Goal: Navigation & Orientation: Find specific page/section

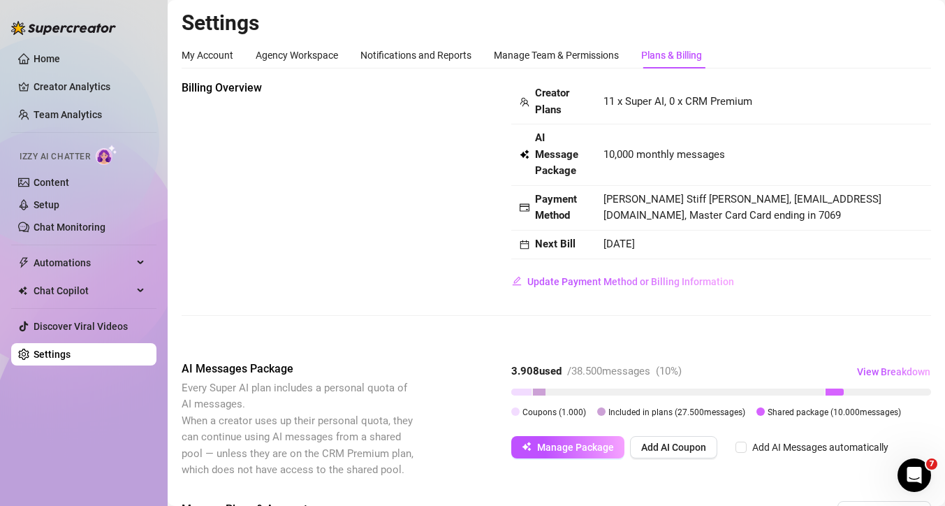
scroll to position [504, 0]
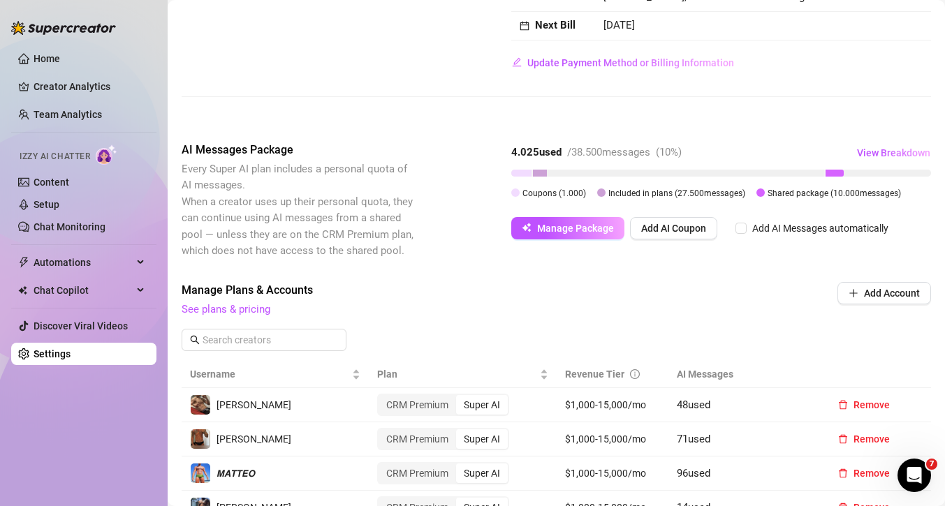
scroll to position [218, 0]
click at [50, 229] on link "Chat Monitoring" at bounding box center [70, 226] width 72 height 11
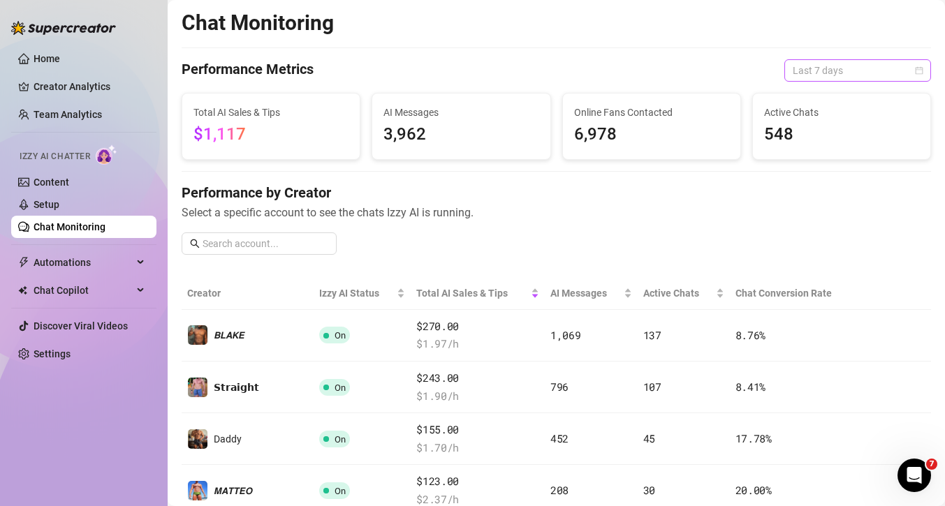
click at [801, 75] on span "Last 7 days" at bounding box center [857, 70] width 130 height 21
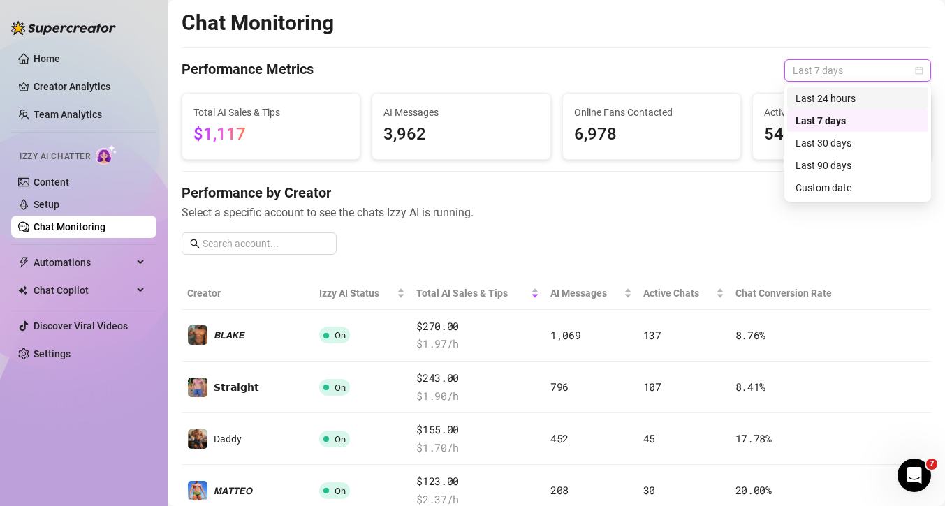
click at [804, 97] on div "Last 24 hours" at bounding box center [857, 98] width 124 height 15
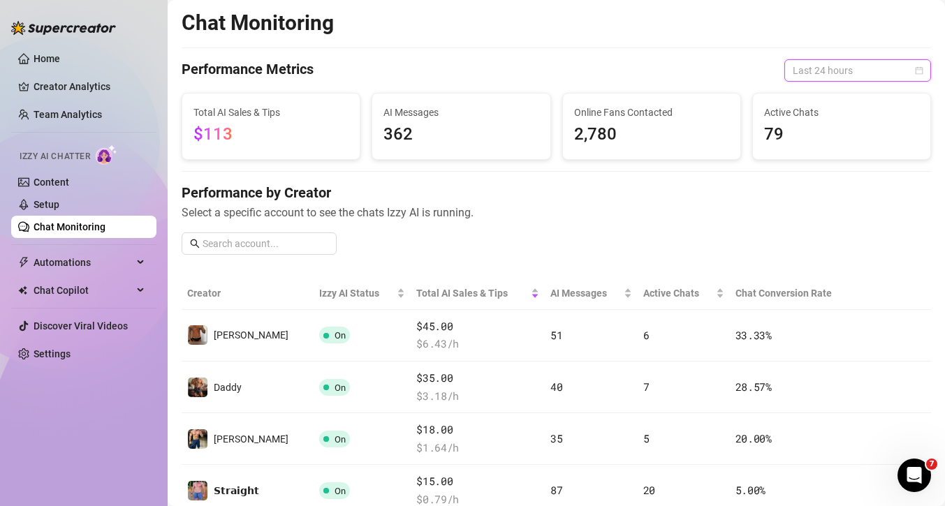
click at [813, 75] on span "Last 24 hours" at bounding box center [857, 70] width 130 height 21
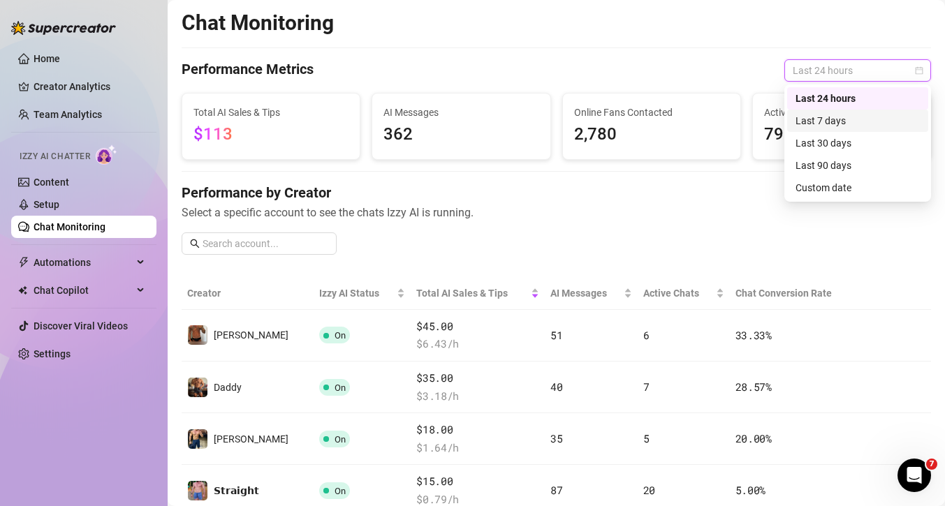
click at [806, 113] on div "Last 7 days" at bounding box center [857, 120] width 124 height 15
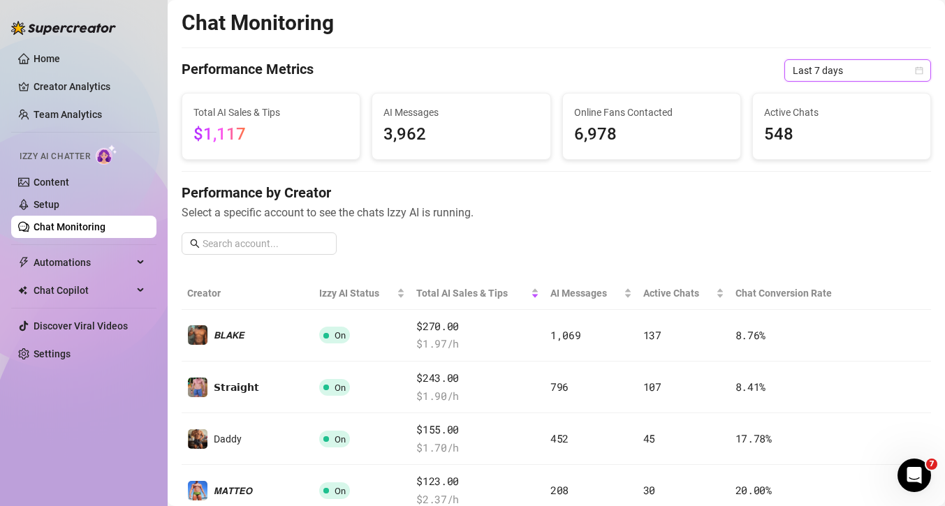
click at [813, 71] on span "Last 7 days" at bounding box center [857, 70] width 130 height 21
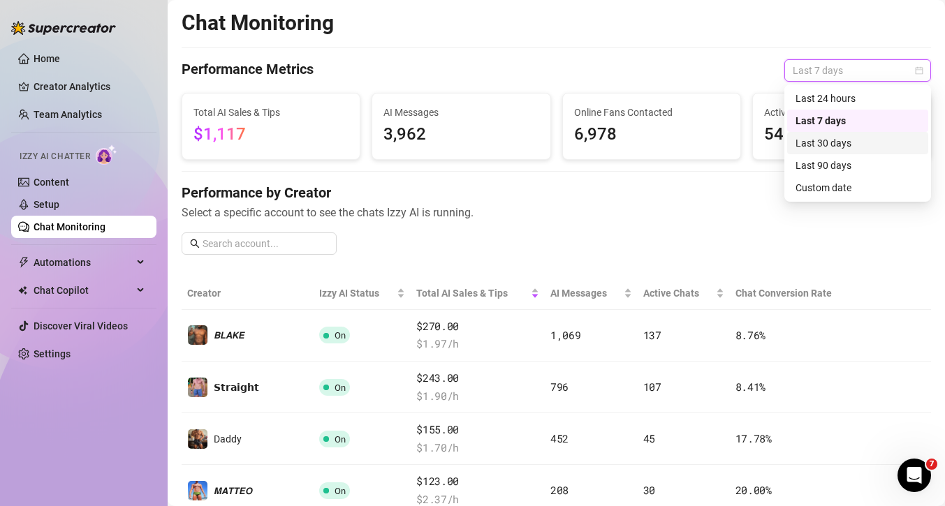
click at [816, 143] on div "Last 30 days" at bounding box center [857, 142] width 124 height 15
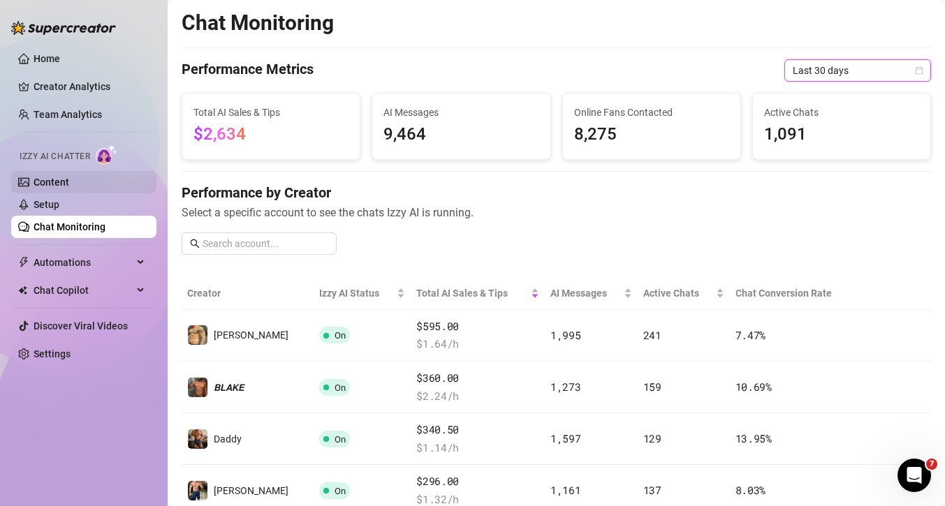
click at [69, 184] on link "Content" at bounding box center [52, 182] width 36 height 11
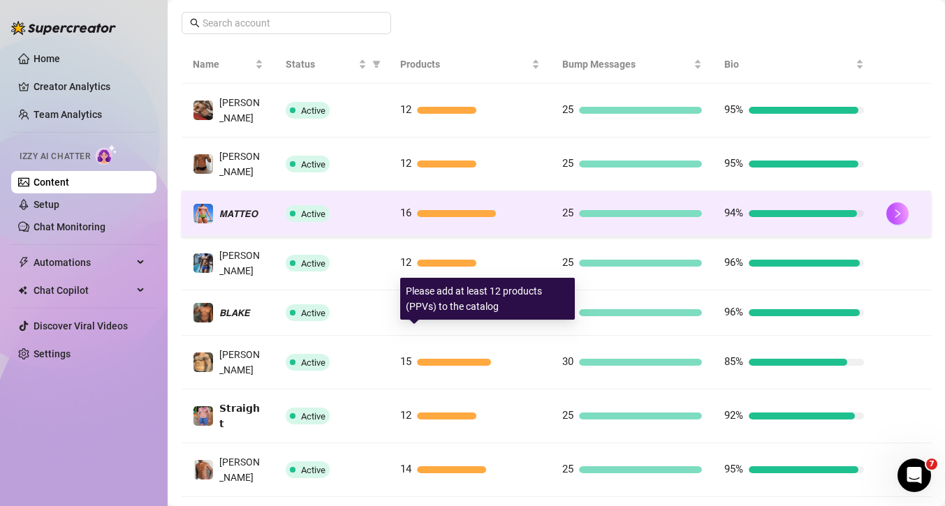
scroll to position [247, 0]
